Goal: Task Accomplishment & Management: Use online tool/utility

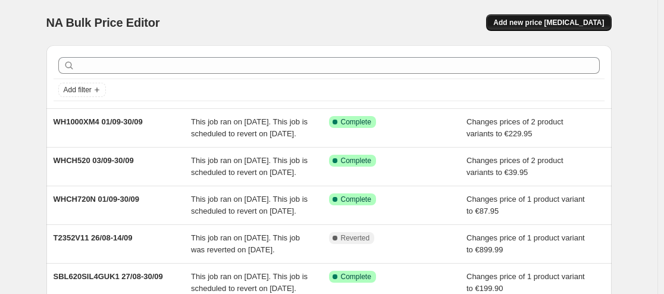
click at [591, 24] on span "Add new price [MEDICAL_DATA]" at bounding box center [549, 23] width 111 height 10
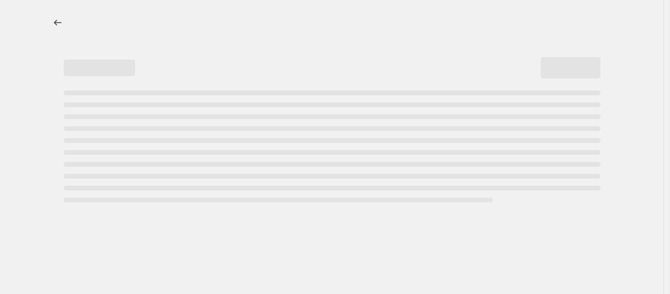
select select "percentage"
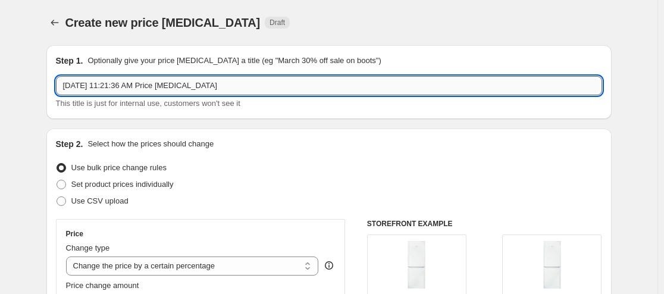
click at [294, 89] on input "[DATE] 11:21:36 AM Price [MEDICAL_DATA]" at bounding box center [329, 85] width 547 height 19
click at [208, 87] on input "[PERSON_NAME] FF 11/09" at bounding box center [329, 85] width 547 height 19
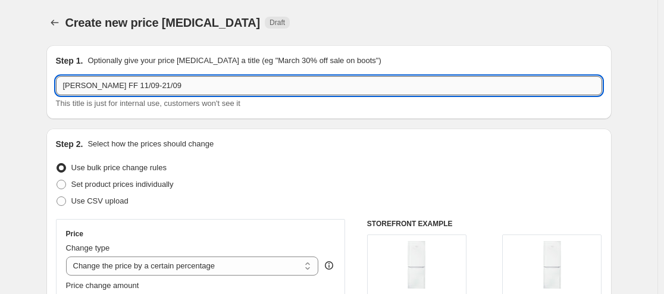
scroll to position [139, 0]
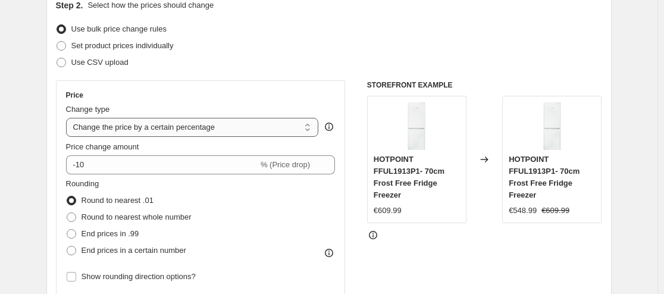
type input "[PERSON_NAME] FF 11/09-21/09"
click at [211, 129] on select "Change the price to a certain amount Change the price by a certain amount Chang…" at bounding box center [192, 127] width 253 height 19
select select "to"
click at [68, 118] on select "Change the price to a certain amount Change the price by a certain amount Chang…" at bounding box center [192, 127] width 253 height 19
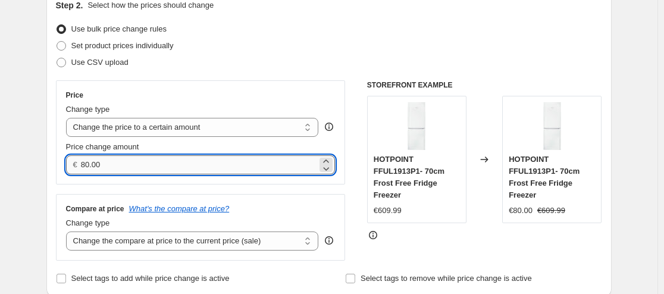
click at [172, 167] on input "80.00" at bounding box center [199, 164] width 236 height 19
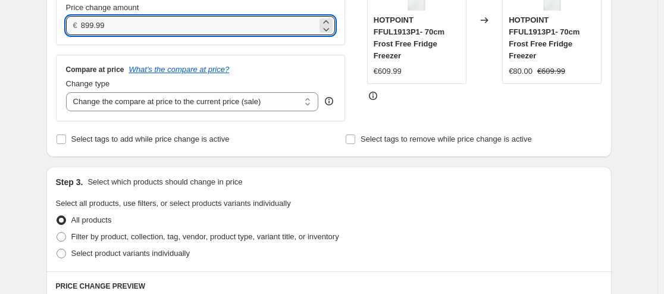
scroll to position [417, 0]
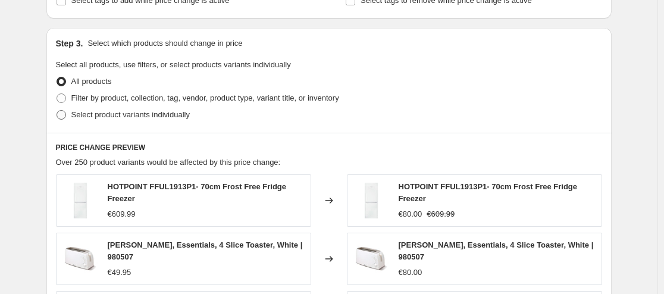
type input "899.99"
click at [63, 117] on span at bounding box center [62, 115] width 10 height 10
click at [57, 111] on input "Select product variants individually" at bounding box center [57, 110] width 1 height 1
radio input "true"
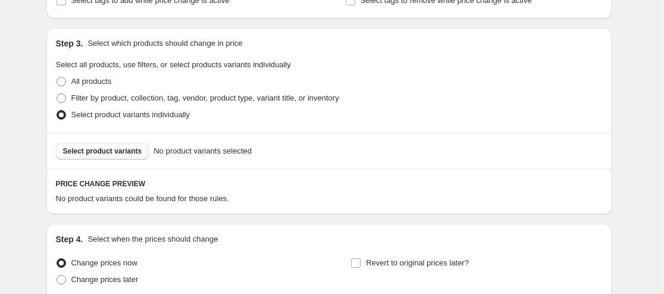
click at [93, 150] on span "Select product variants" at bounding box center [102, 151] width 79 height 10
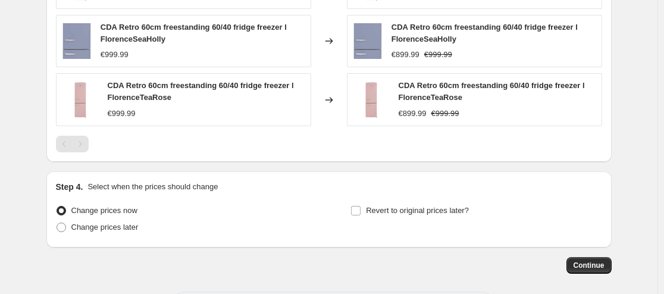
scroll to position [695, 0]
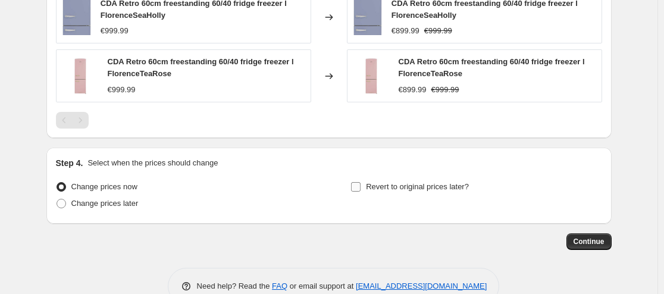
click at [359, 186] on input "Revert to original prices later?" at bounding box center [356, 187] width 10 height 10
checkbox input "true"
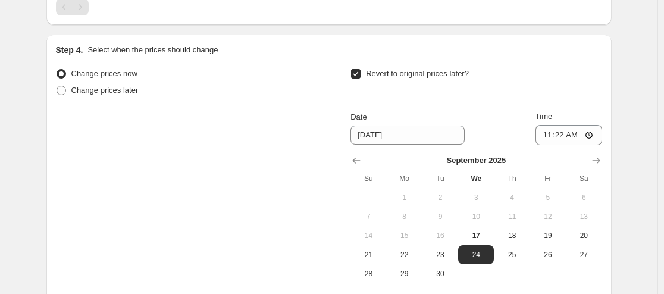
scroll to position [834, 0]
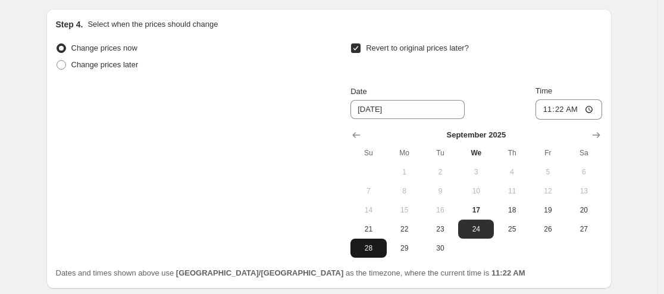
click at [364, 255] on button "28" at bounding box center [369, 248] width 36 height 19
type input "[DATE]"
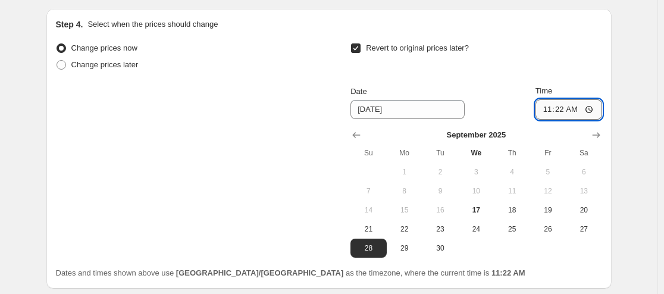
click at [563, 111] on input "11:22" at bounding box center [569, 109] width 67 height 20
type input "23:59"
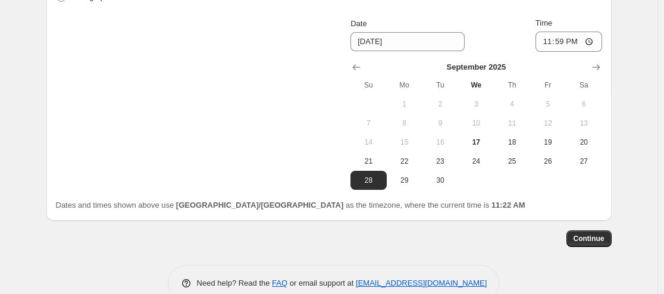
scroll to position [928, 0]
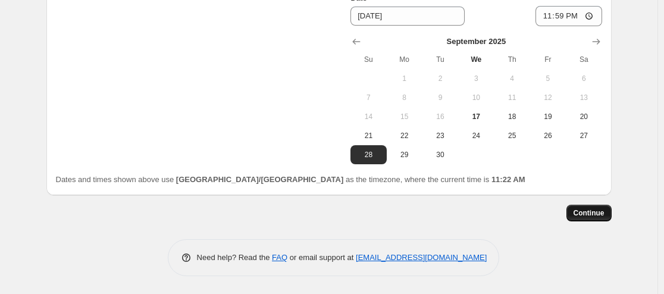
click at [594, 216] on span "Continue" at bounding box center [589, 213] width 31 height 10
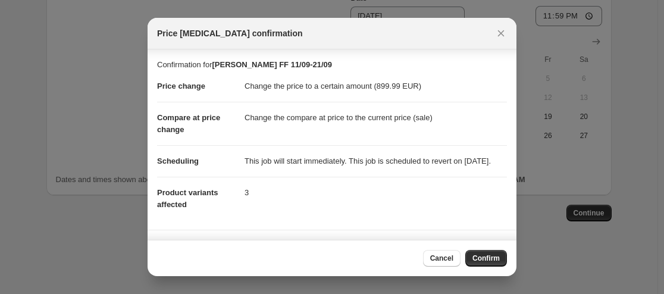
scroll to position [109, 0]
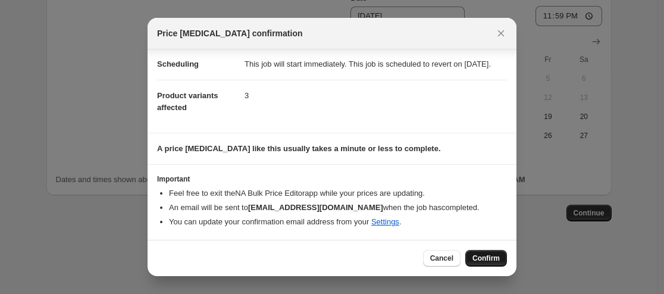
click at [480, 257] on span "Confirm" at bounding box center [486, 259] width 27 height 10
